Goal: Information Seeking & Learning: Learn about a topic

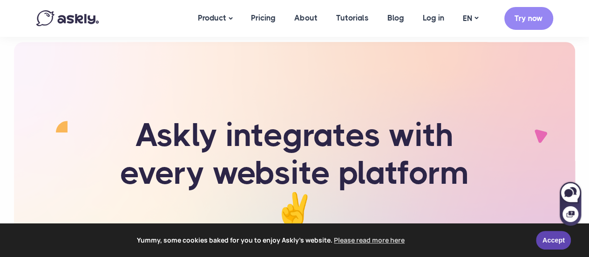
scroll to position [2096, 0]
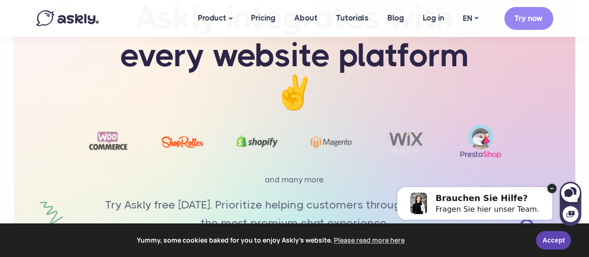
click at [69, 18] on img at bounding box center [67, 18] width 62 height 16
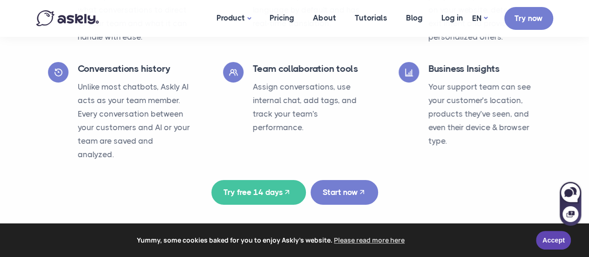
scroll to position [1677, 0]
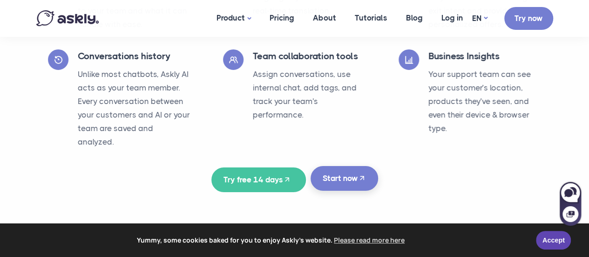
click at [343, 168] on link "Start now" at bounding box center [345, 178] width 68 height 25
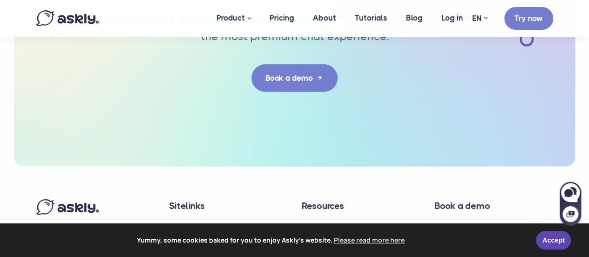
scroll to position [3182, 0]
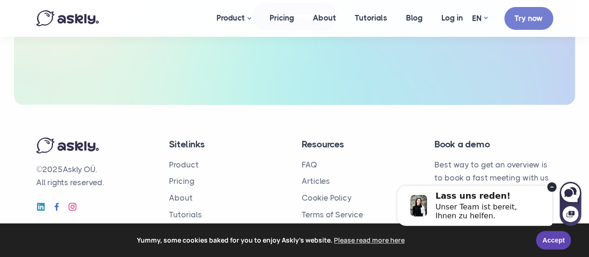
click at [339, 226] on link "Privacy Policy" at bounding box center [327, 230] width 50 height 9
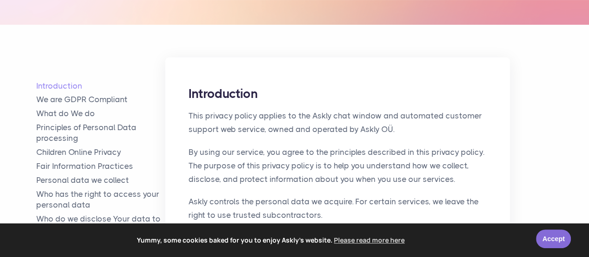
click at [549, 236] on link "Accept" at bounding box center [553, 238] width 35 height 19
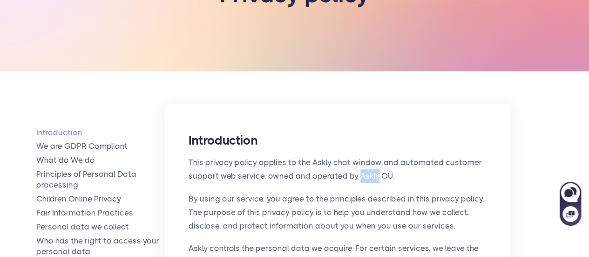
drag, startPoint x: 358, startPoint y: 177, endPoint x: 376, endPoint y: 176, distance: 18.7
click at [376, 176] on p "This privacy policy applies to the Askly chat window and automated customer sup…" at bounding box center [338, 169] width 298 height 27
copy p "Askly"
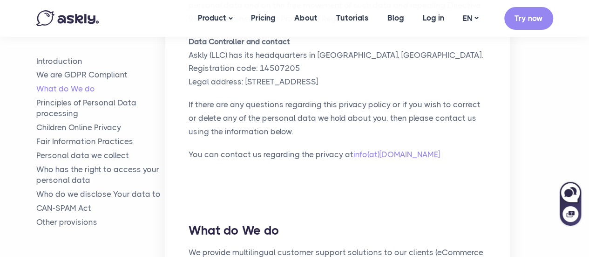
scroll to position [466, 0]
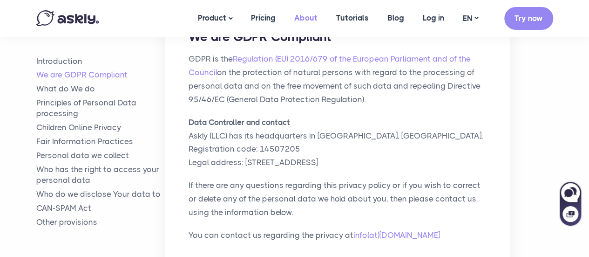
click at [304, 20] on link "About" at bounding box center [306, 18] width 42 height 36
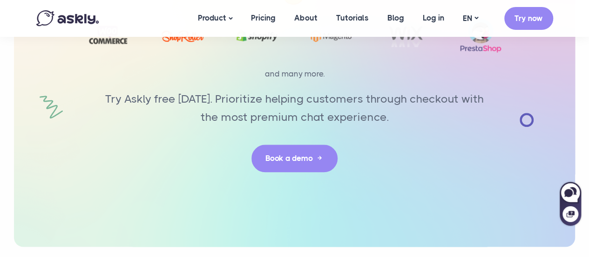
scroll to position [2372, 0]
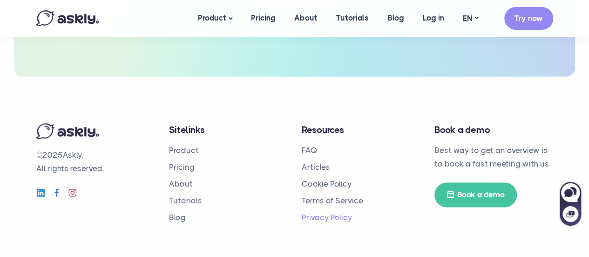
click at [327, 212] on link "Privacy Policy" at bounding box center [327, 216] width 50 height 9
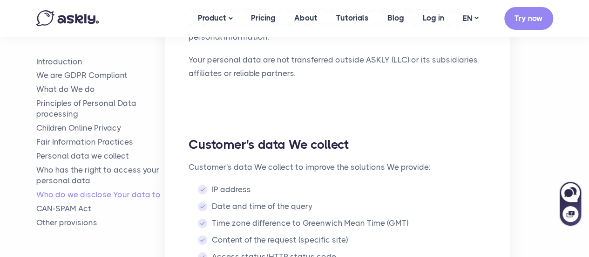
scroll to position [3028, 0]
